Goal: Task Accomplishment & Management: Manage account settings

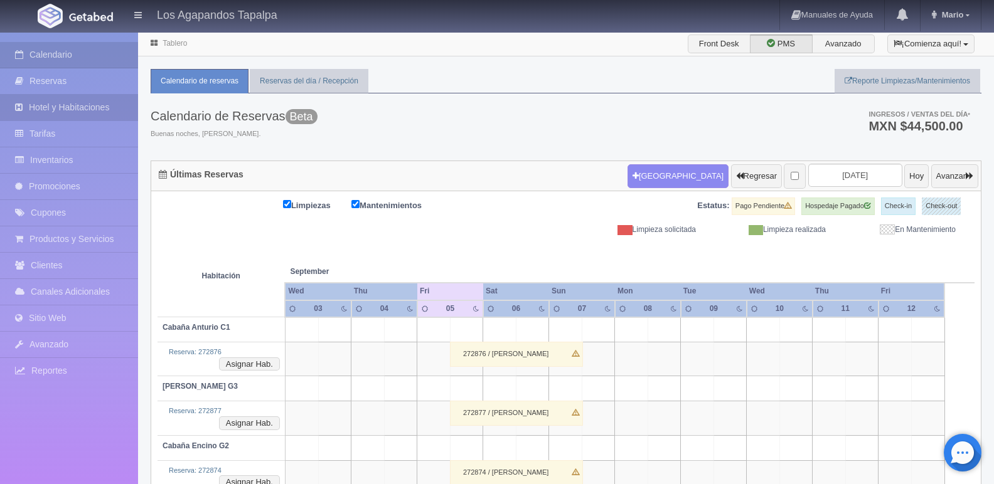
click at [92, 108] on link "Hotel y Habitaciones" at bounding box center [69, 108] width 138 height 26
click at [223, 161] on div "Últimas Reservas Nueva Reserva Regresar 2025-09-05 Hoy Avanzar" at bounding box center [565, 176] width 829 height 31
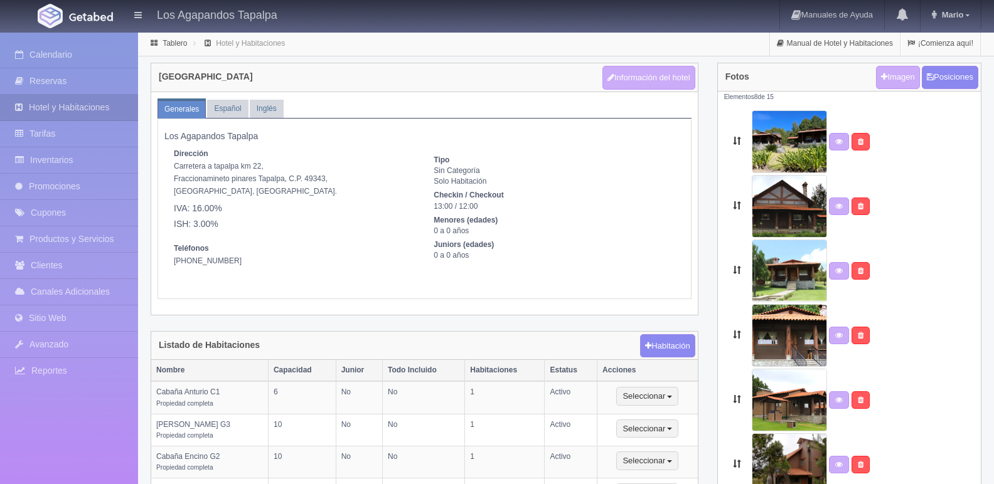
click at [79, 103] on link "Hotel y Habitaciones" at bounding box center [69, 108] width 138 height 26
click at [233, 114] on link "Español" at bounding box center [227, 109] width 41 height 18
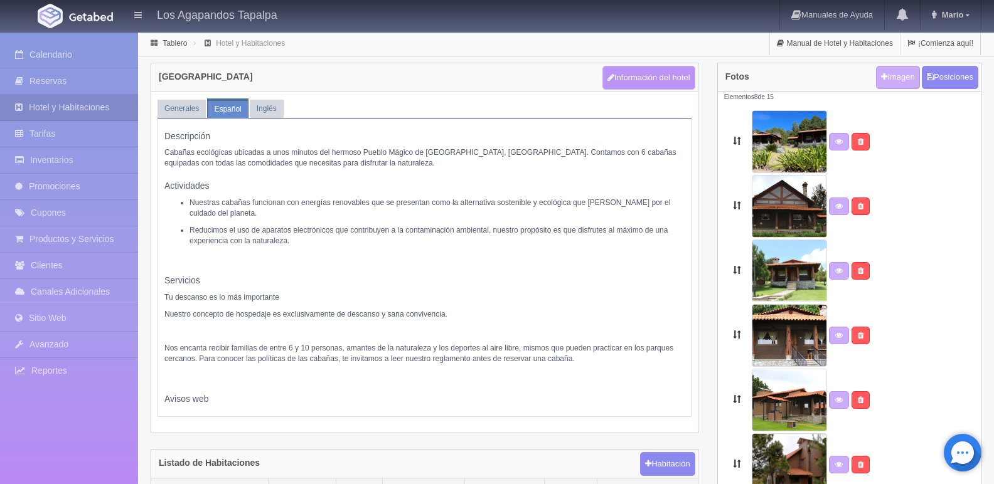
click at [642, 77] on button "Información del hotel" at bounding box center [648, 78] width 93 height 24
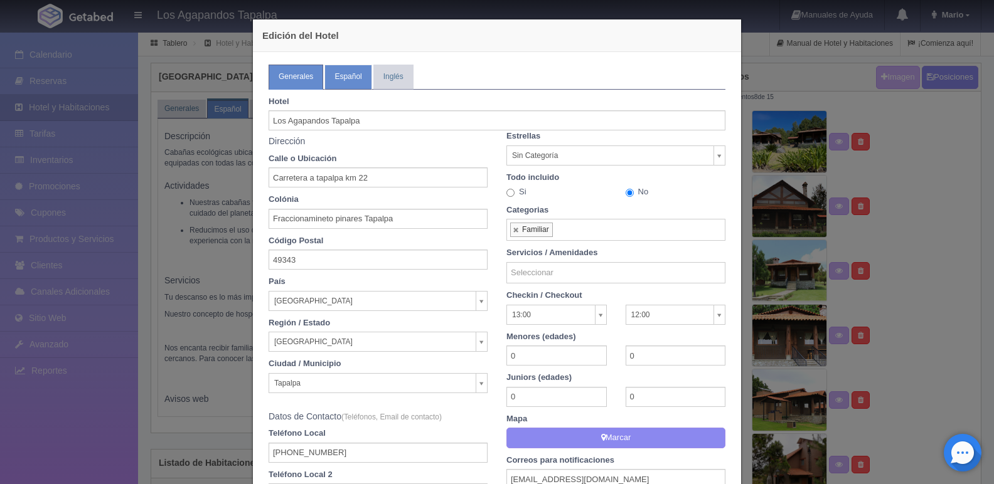
click at [351, 67] on link "Español" at bounding box center [347, 77] width 47 height 24
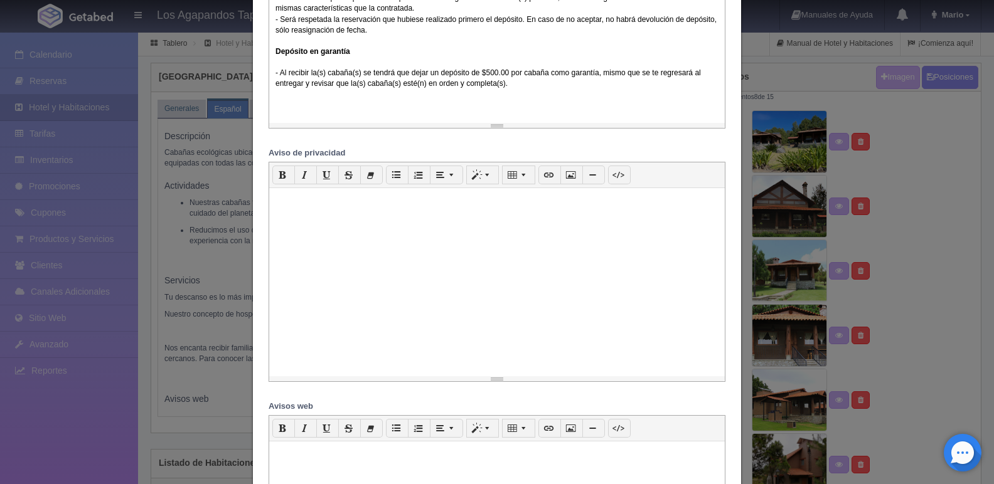
scroll to position [960, 0]
